Goal: Information Seeking & Learning: Understand process/instructions

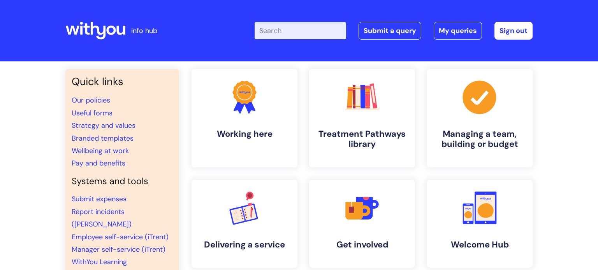
click at [295, 32] on input "Enter your search term here..." at bounding box center [300, 30] width 91 height 17
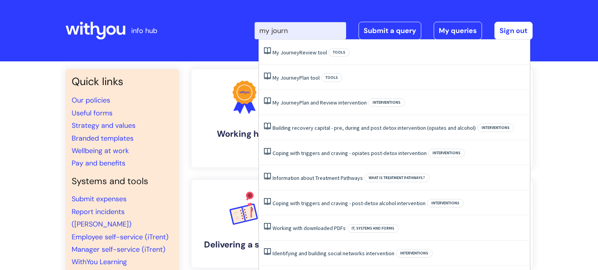
type input "my journ"
click button "Search" at bounding box center [0, 0] width 0 height 0
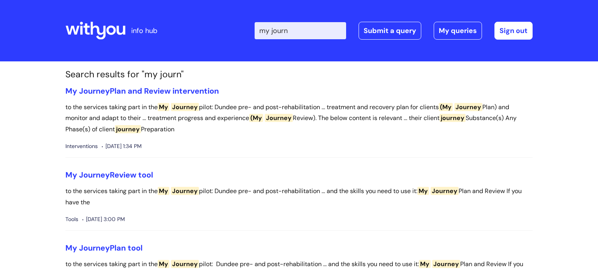
click at [296, 31] on input "my journ" at bounding box center [300, 30] width 91 height 17
type input "my jour"
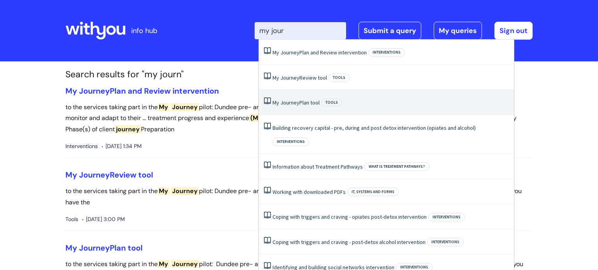
click at [302, 99] on link "My Journey Plan tool" at bounding box center [295, 102] width 47 height 7
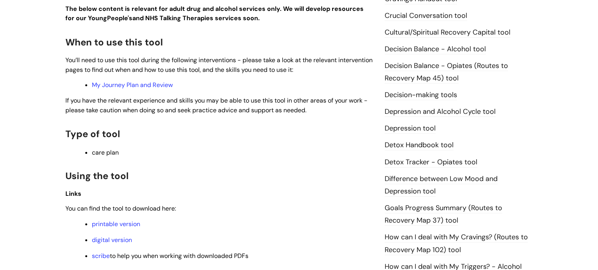
scroll to position [367, 0]
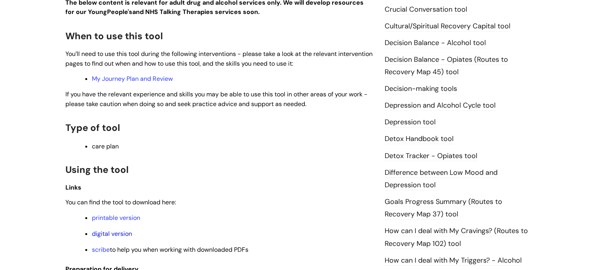
click at [109, 237] on link "digital version" at bounding box center [112, 234] width 40 height 8
